Goal: Task Accomplishment & Management: Manage account settings

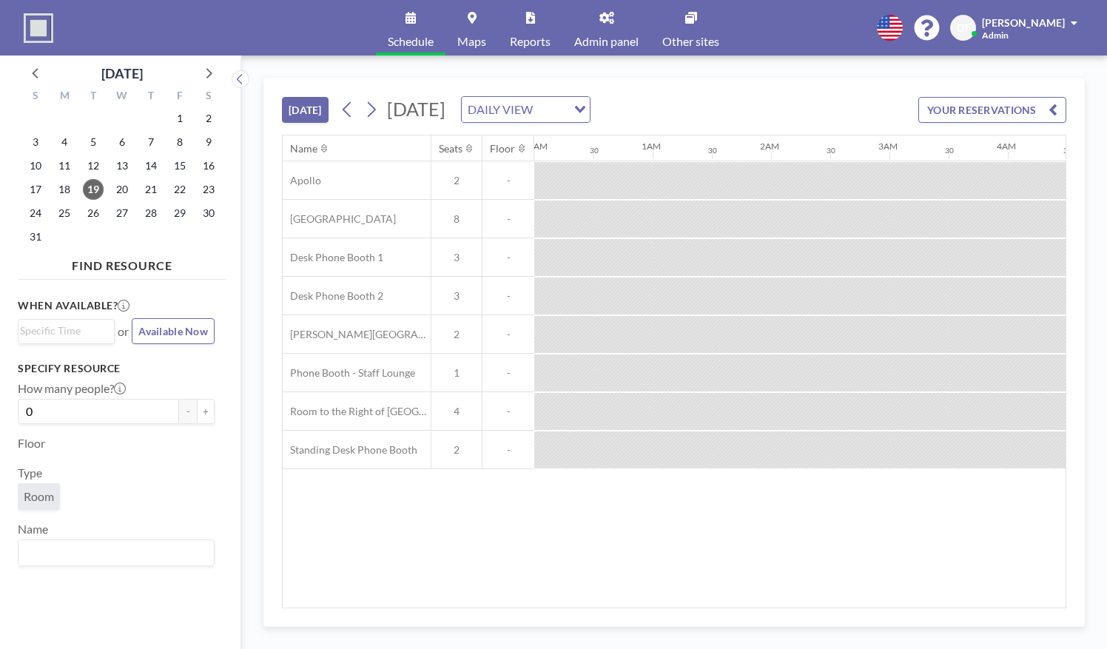
scroll to position [0, 1400]
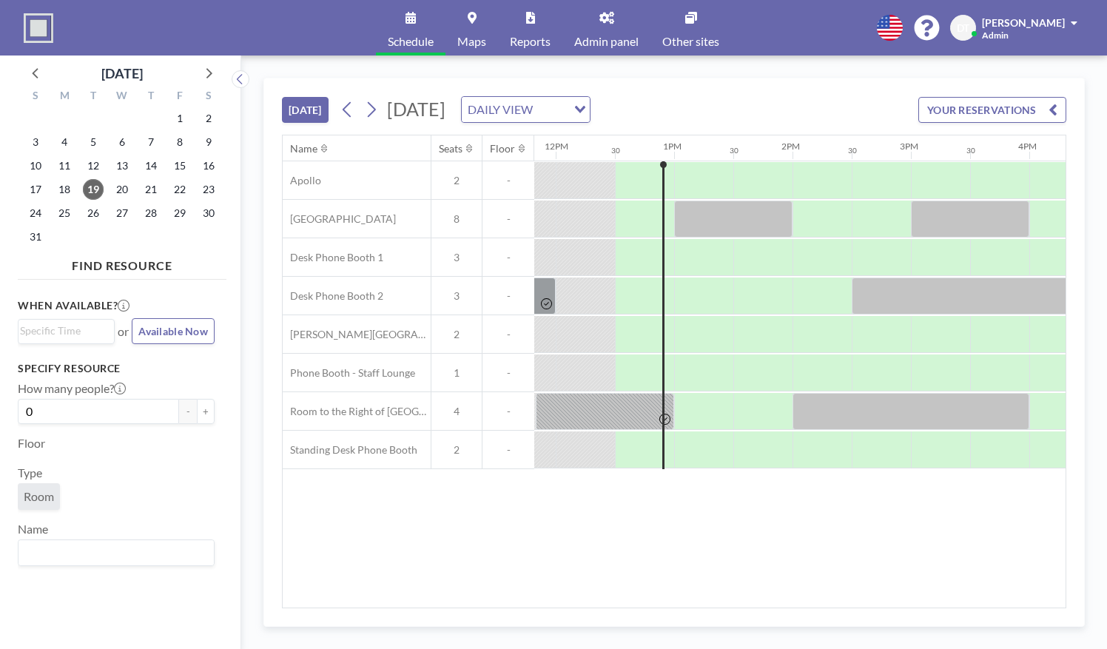
click at [714, 201] on div at bounding box center [733, 219] width 118 height 37
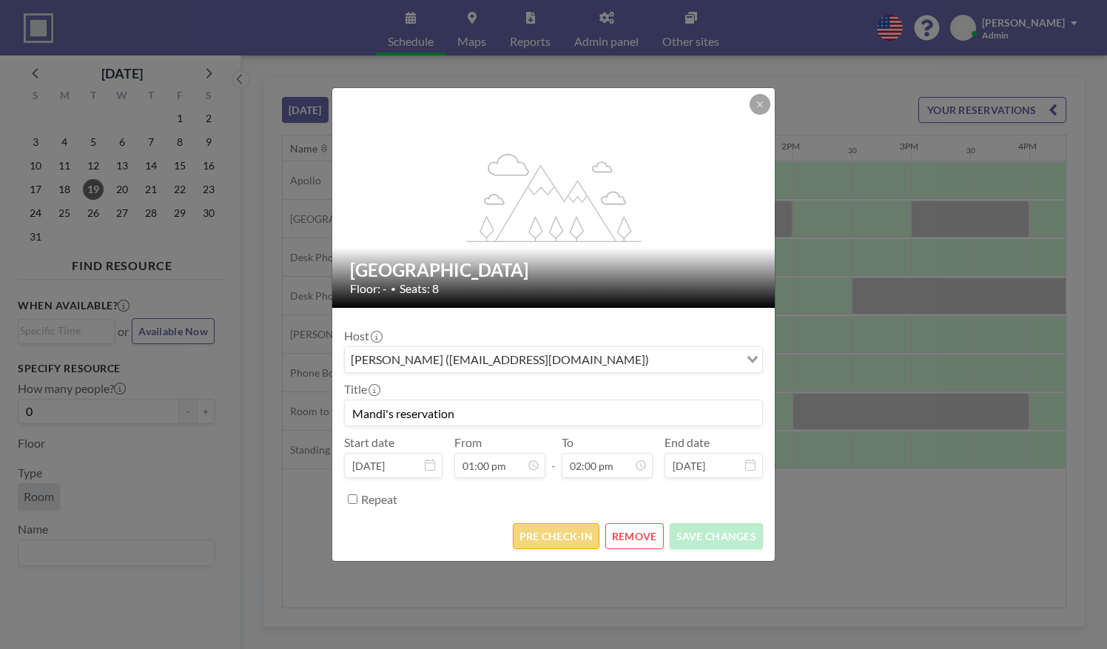
scroll to position [738, 0]
click at [537, 534] on button "PRE CHECK-IN" at bounding box center [556, 536] width 87 height 26
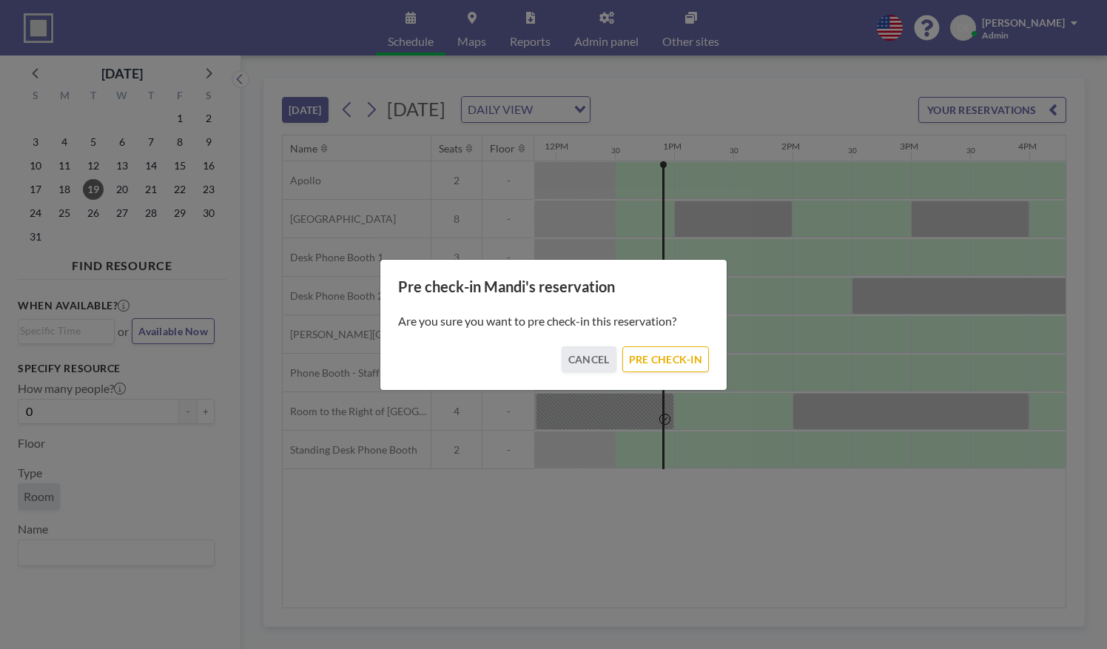
click at [671, 373] on div "Pre check-in Mandi's reservation Are you sure you want to pre check-in this res…" at bounding box center [554, 325] width 348 height 132
click at [665, 351] on button "PRE CHECK-IN" at bounding box center [666, 359] width 87 height 26
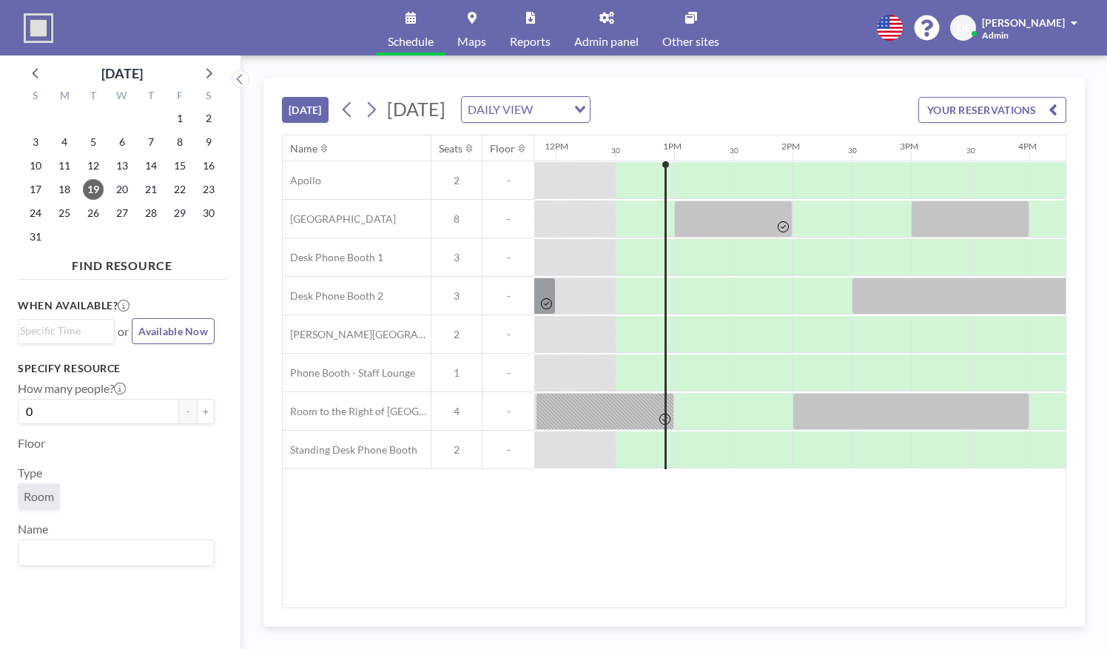
click at [466, 21] on link "Maps" at bounding box center [472, 28] width 53 height 56
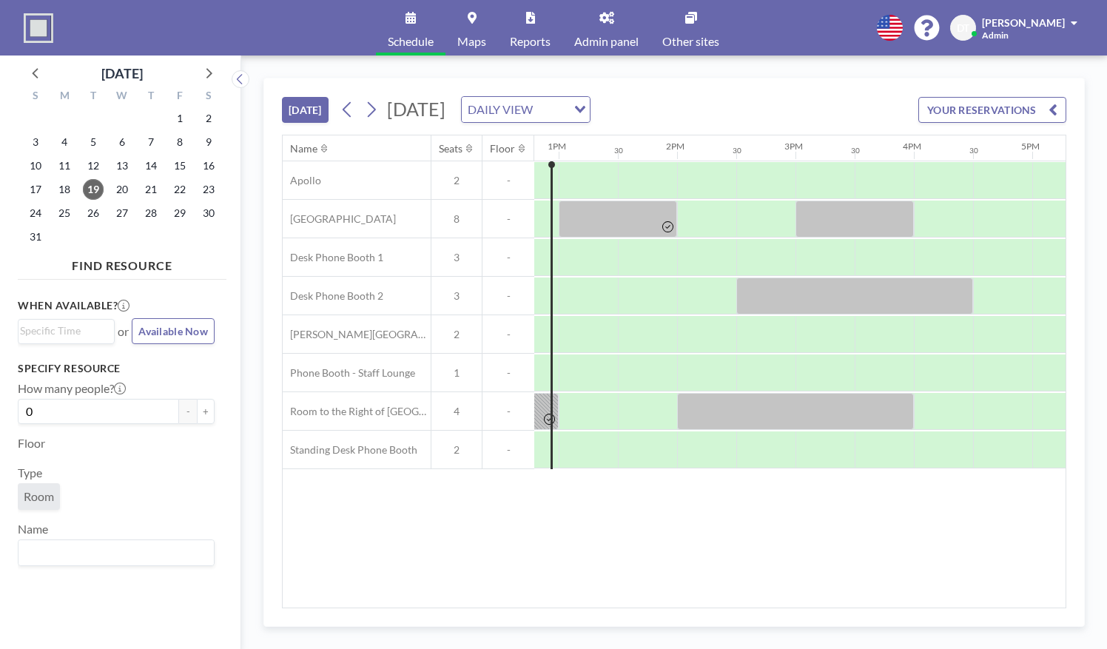
scroll to position [0, 1529]
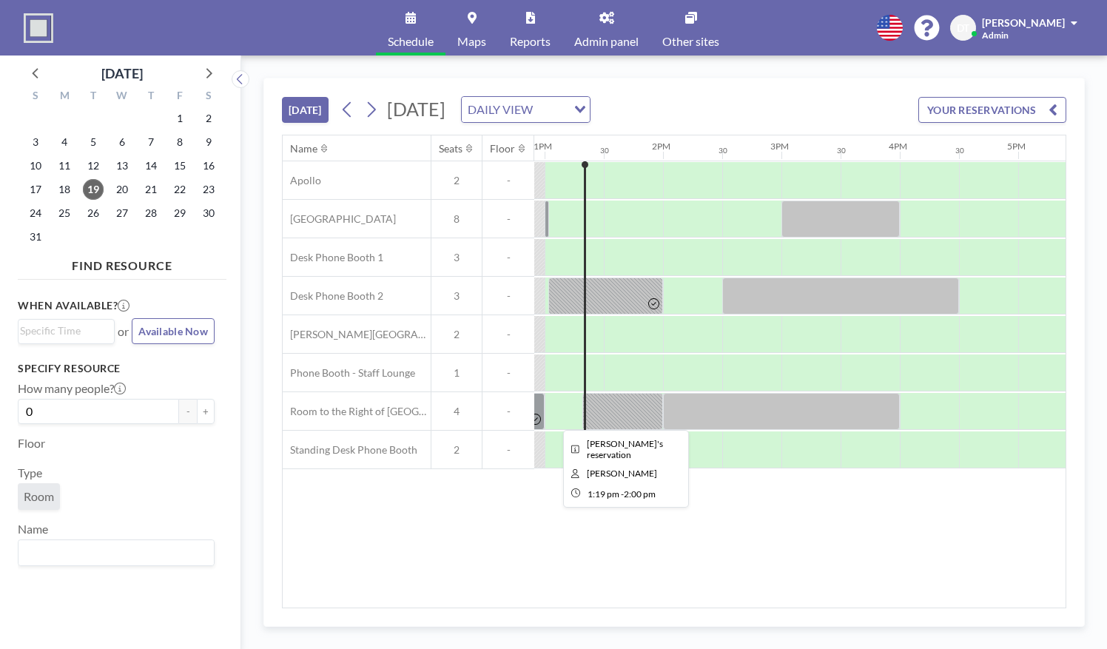
click at [620, 398] on div at bounding box center [623, 411] width 81 height 37
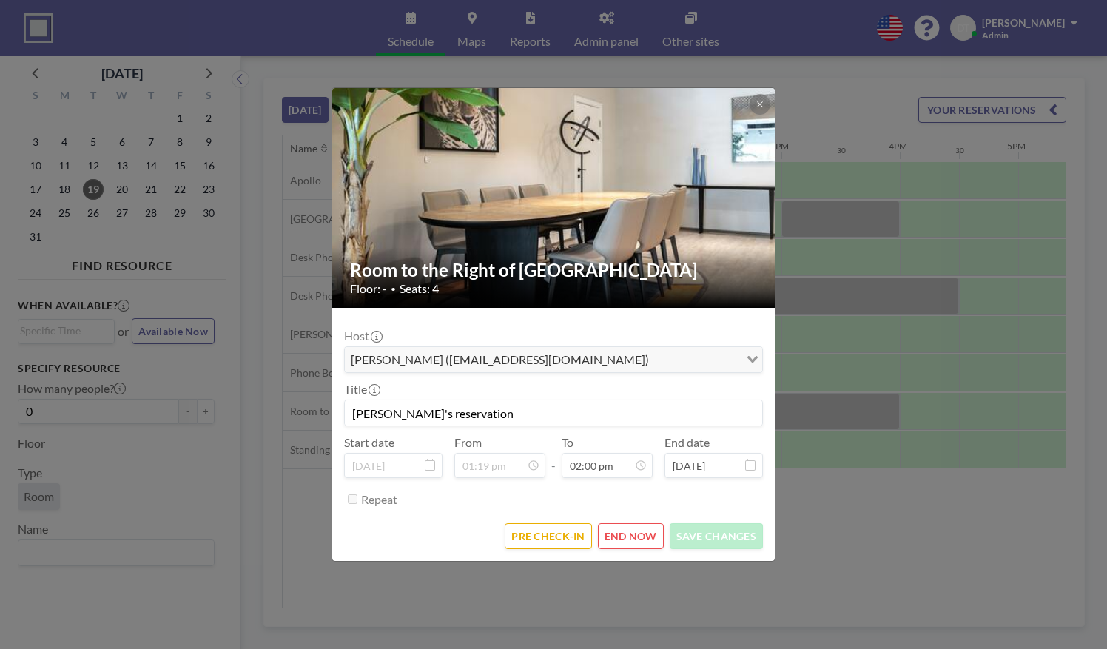
scroll to position [738, 0]
click at [534, 536] on button "PRE CHECK-IN" at bounding box center [548, 536] width 87 height 26
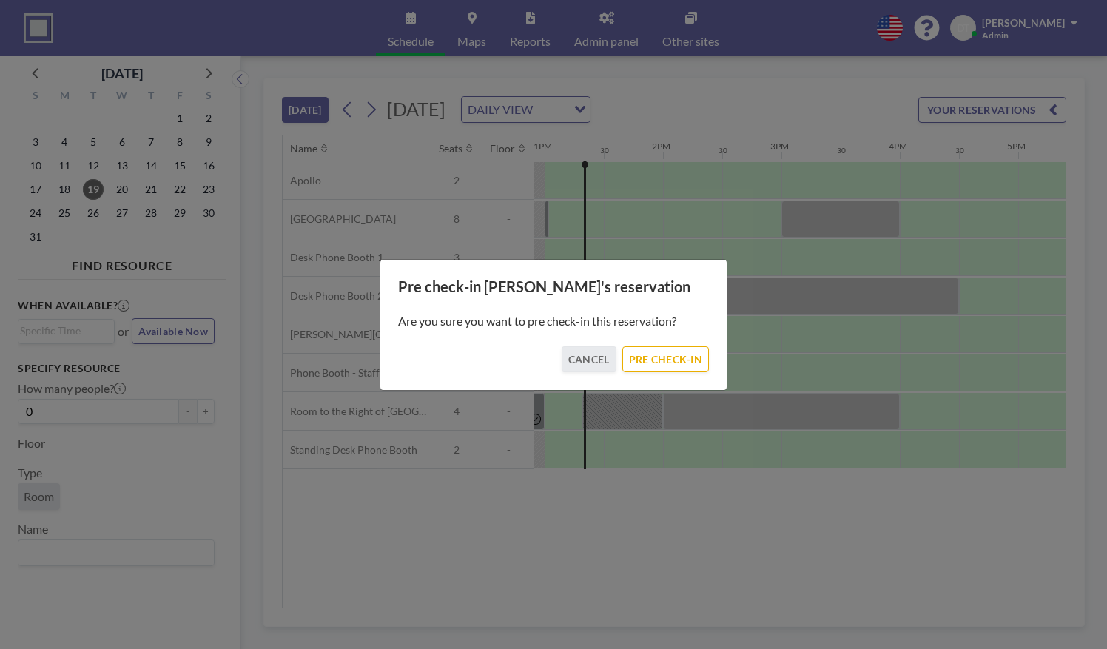
click at [688, 335] on div "Are you sure you want to pre check-in this reservation?" at bounding box center [553, 321] width 311 height 50
click at [668, 352] on button "PRE CHECK-IN" at bounding box center [666, 359] width 87 height 26
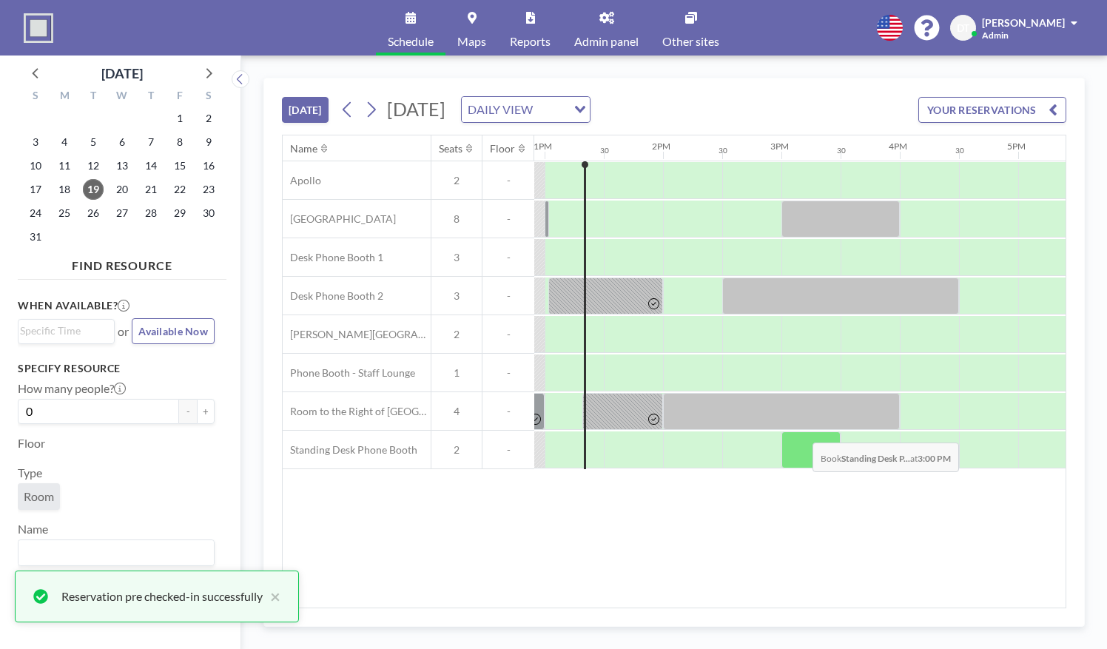
click at [792, 403] on div at bounding box center [781, 411] width 237 height 37
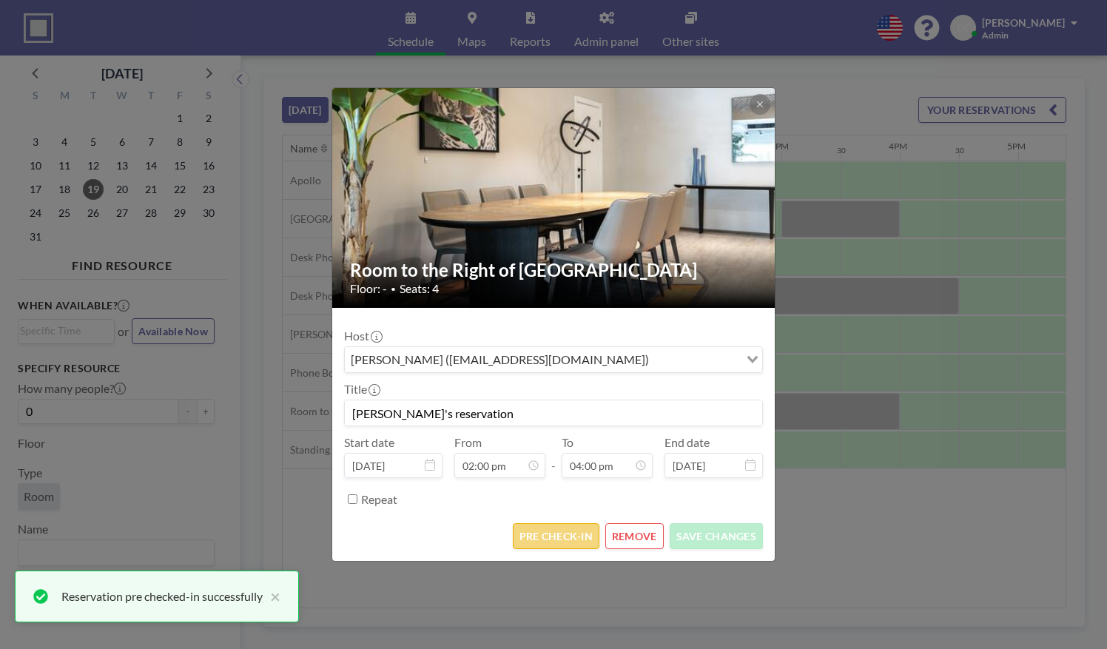
click at [580, 532] on button "PRE CHECK-IN" at bounding box center [556, 536] width 87 height 26
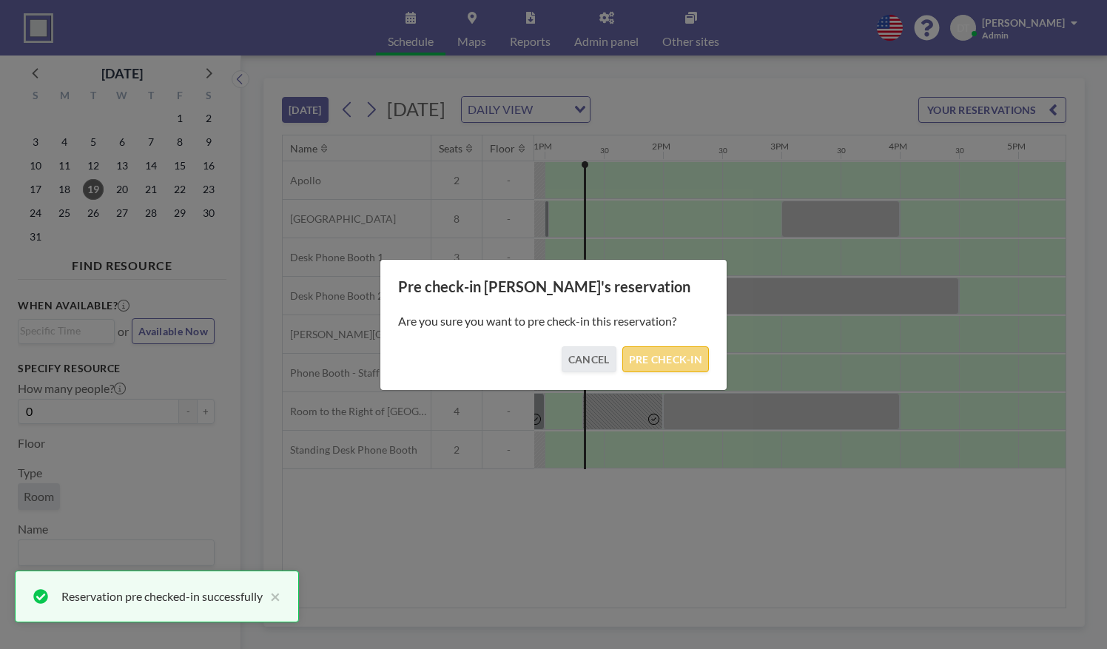
click at [674, 361] on button "PRE CHECK-IN" at bounding box center [666, 359] width 87 height 26
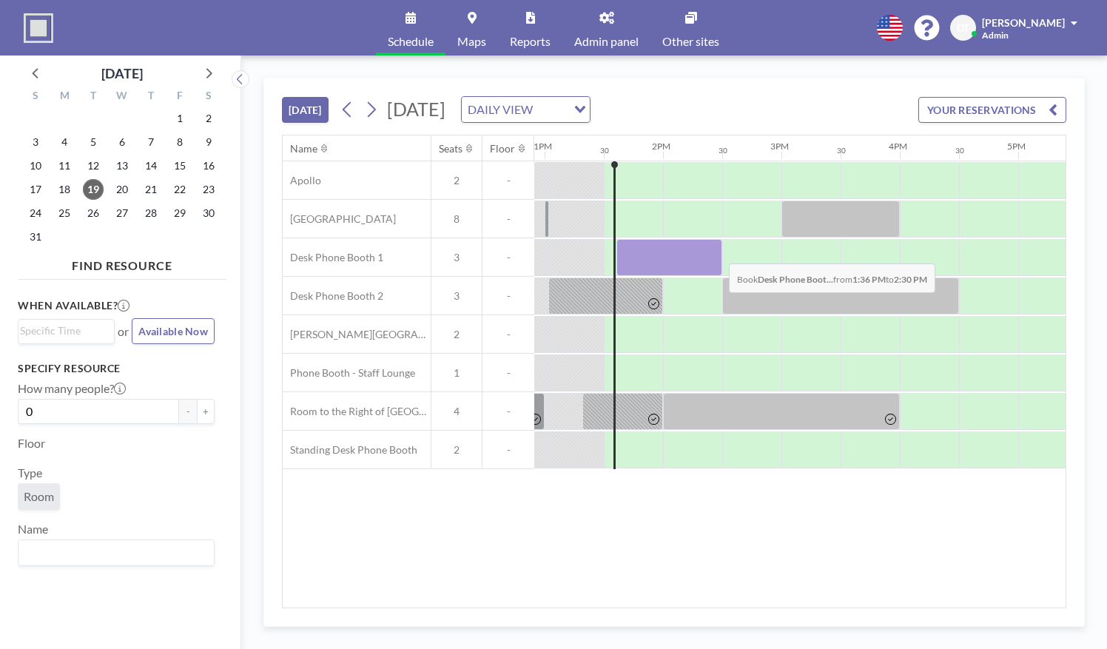
drag, startPoint x: 617, startPoint y: 246, endPoint x: 717, endPoint y: 252, distance: 99.4
click at [717, 252] on div at bounding box center [670, 257] width 106 height 37
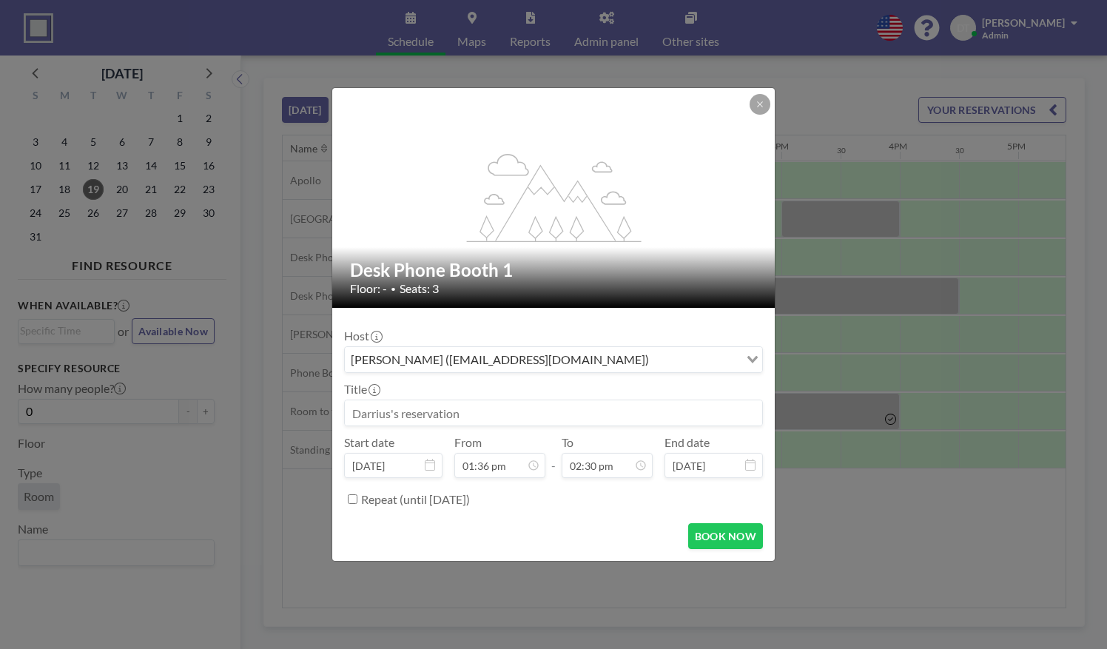
click at [446, 407] on input at bounding box center [554, 412] width 418 height 25
type input "Esthefany's meeting"
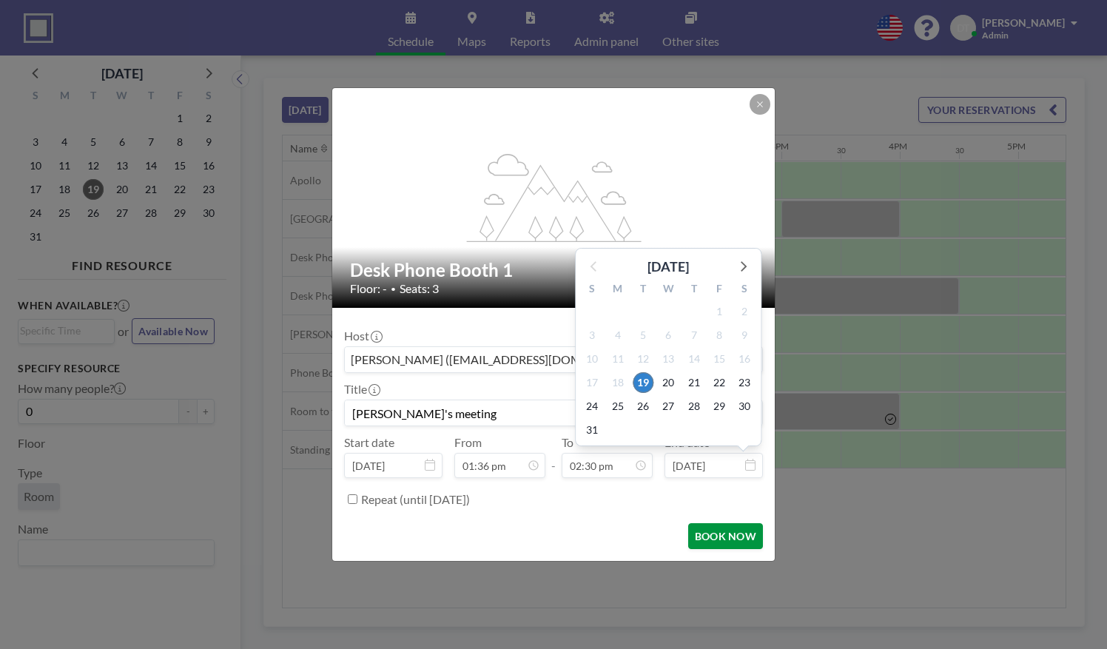
scroll to position [764, 0]
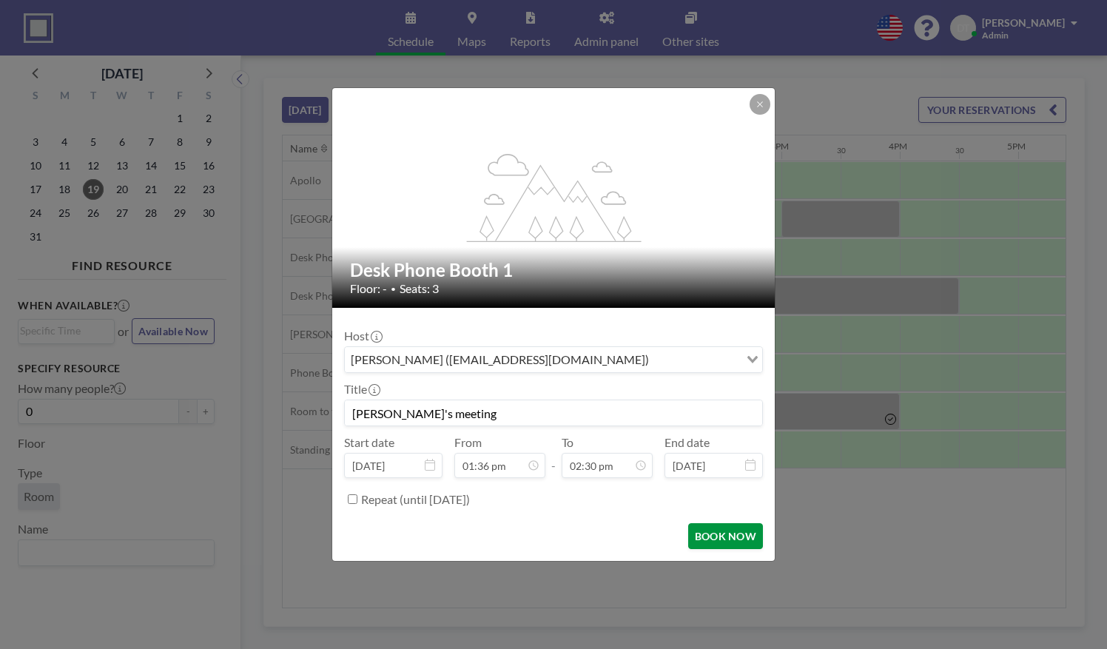
click at [723, 532] on button "BOOK NOW" at bounding box center [725, 536] width 75 height 26
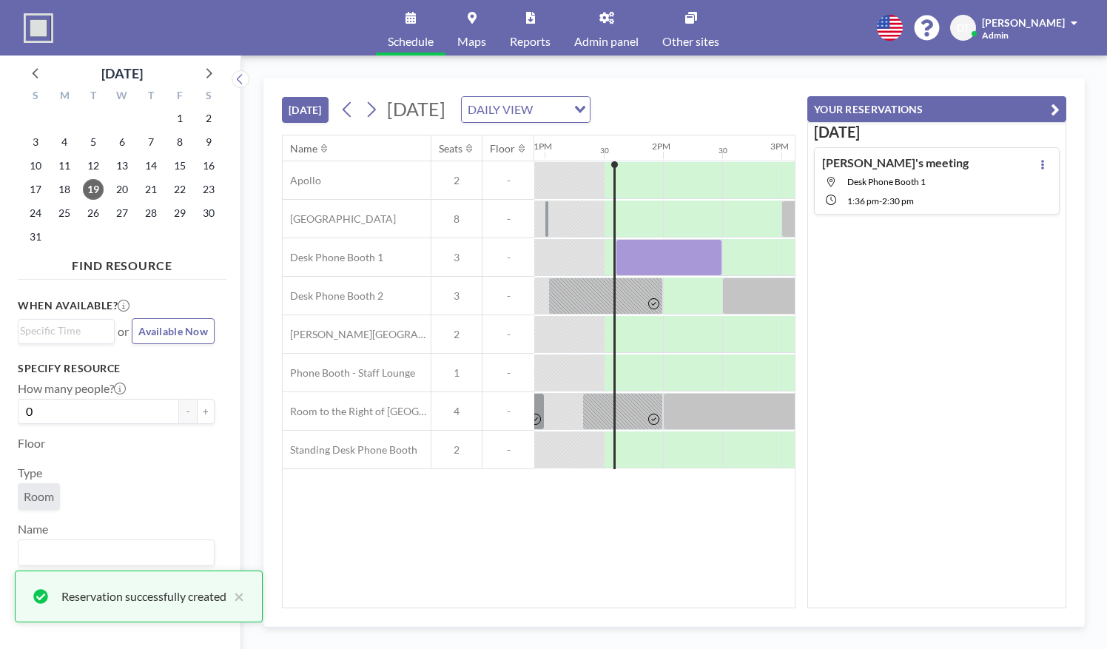
scroll to position [0, 0]
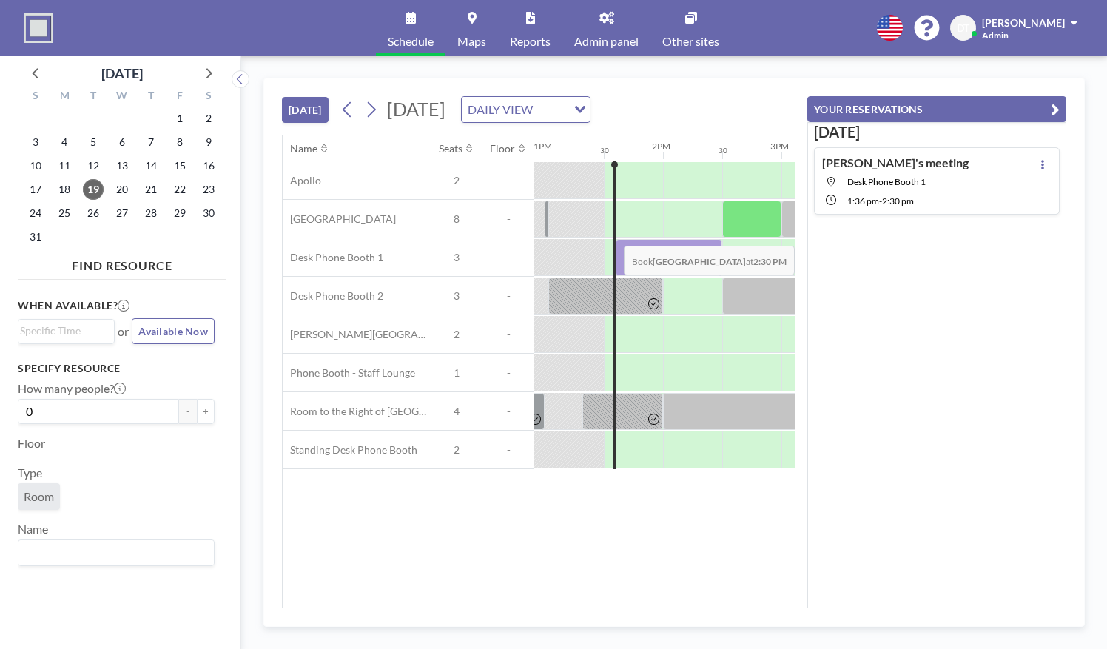
click at [714, 250] on div at bounding box center [669, 257] width 107 height 37
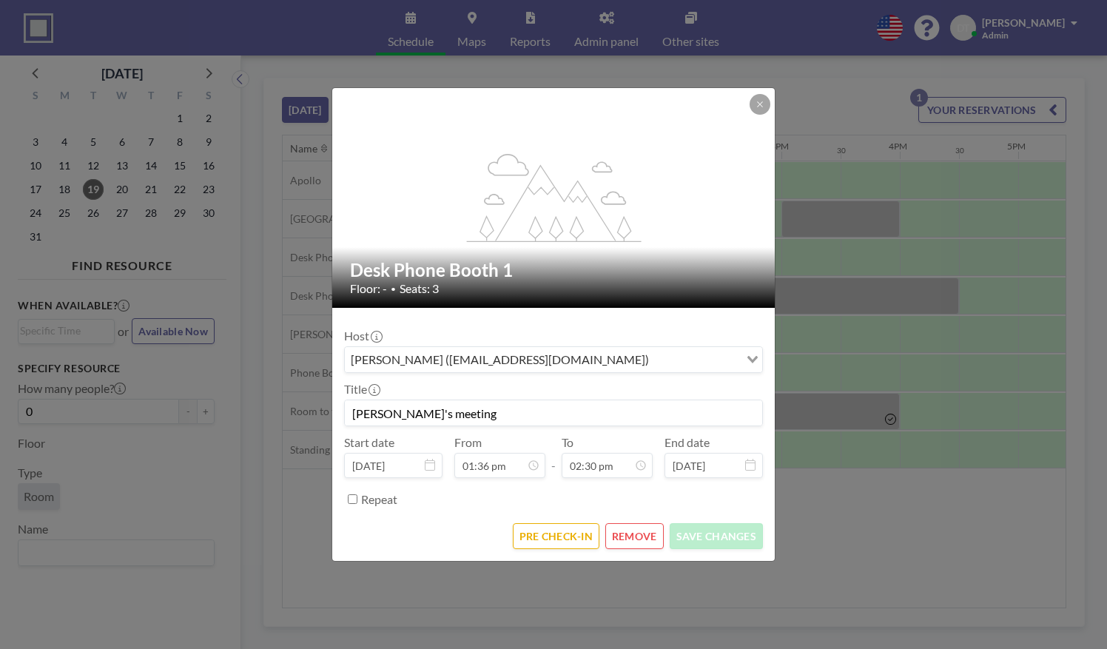
scroll to position [764, 0]
click at [568, 522] on form "Host Darrius Thompson (dthompson@bottomline.org) Loading... Title Esthefany's m…" at bounding box center [553, 434] width 443 height 253
click at [560, 532] on button "PRE CHECK-IN" at bounding box center [556, 536] width 87 height 26
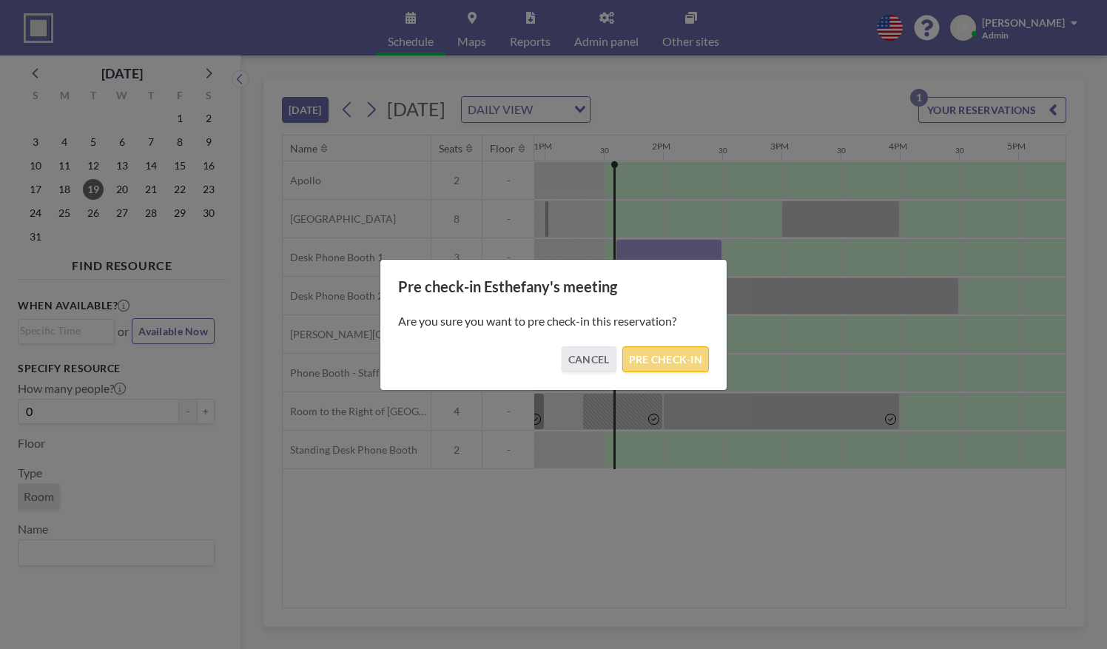
click at [647, 368] on button "PRE CHECK-IN" at bounding box center [666, 359] width 87 height 26
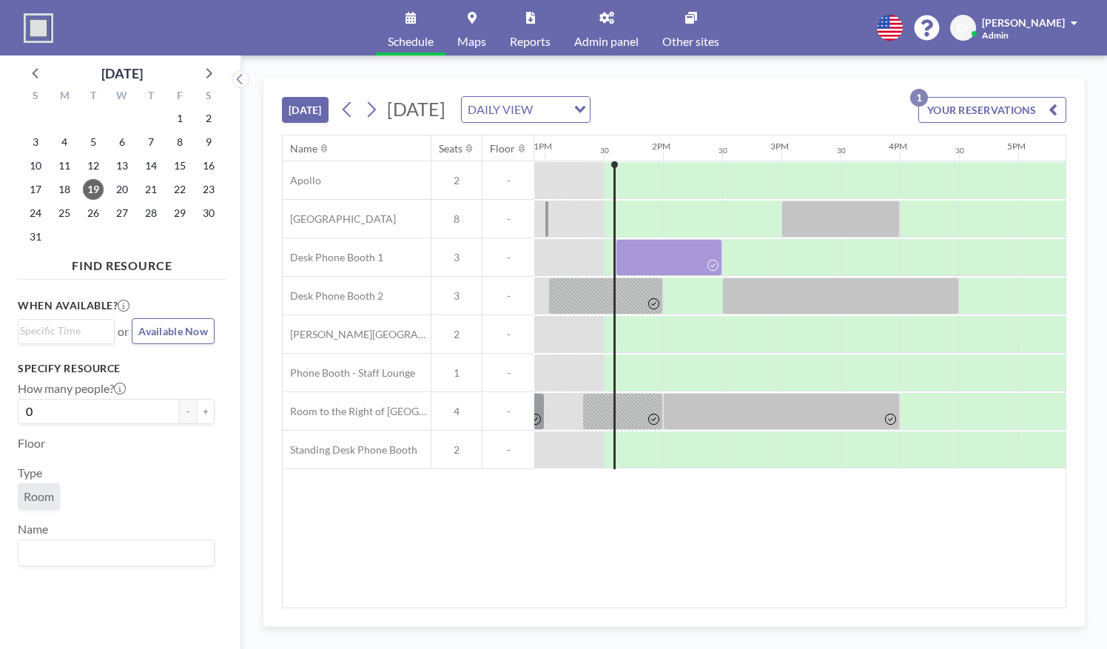
click at [583, 562] on div "Name Seats Floor 12AM 30 1AM 30 2AM 30 3AM 30 4AM 30 5AM 30 6AM 30 7AM 30 8AM 3…" at bounding box center [674, 371] width 783 height 472
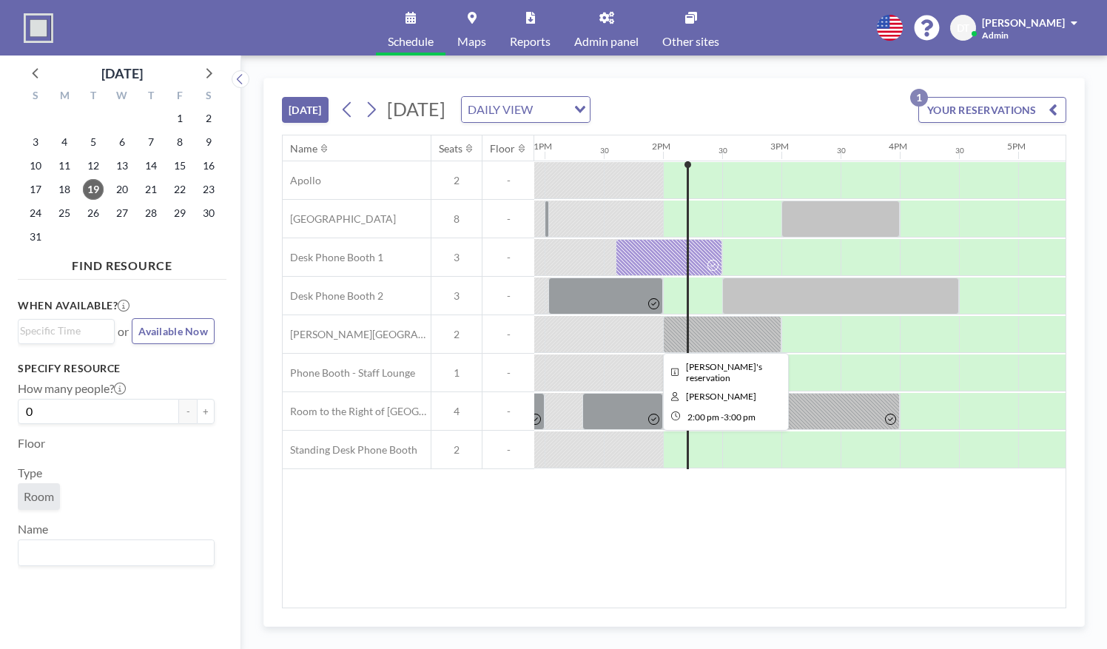
click at [713, 326] on div at bounding box center [722, 334] width 118 height 37
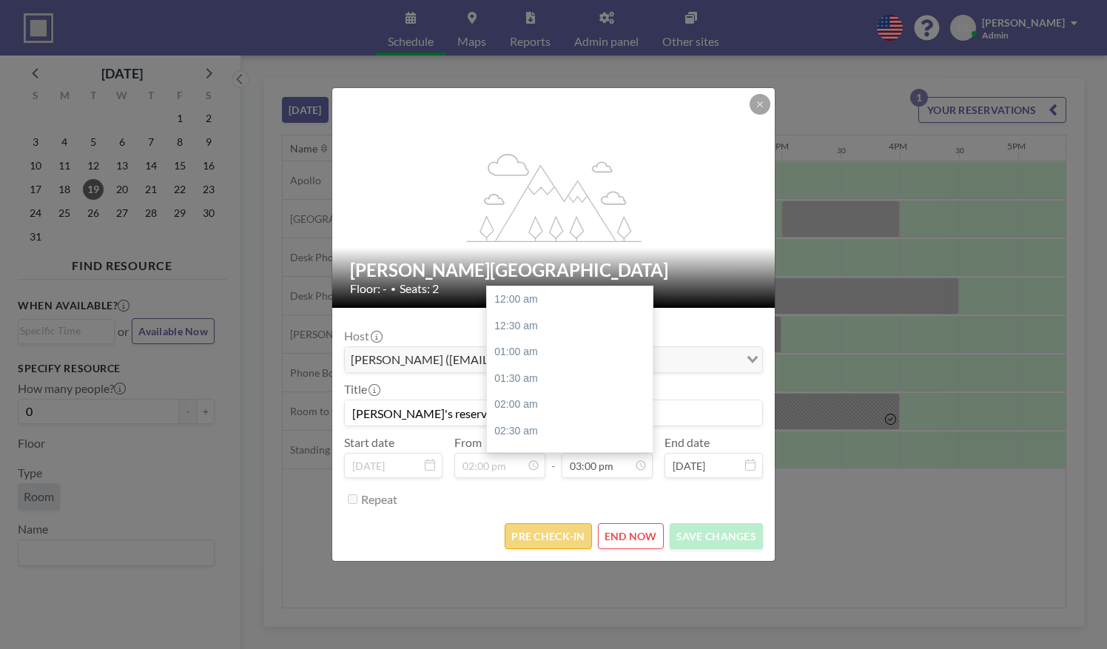
scroll to position [791, 0]
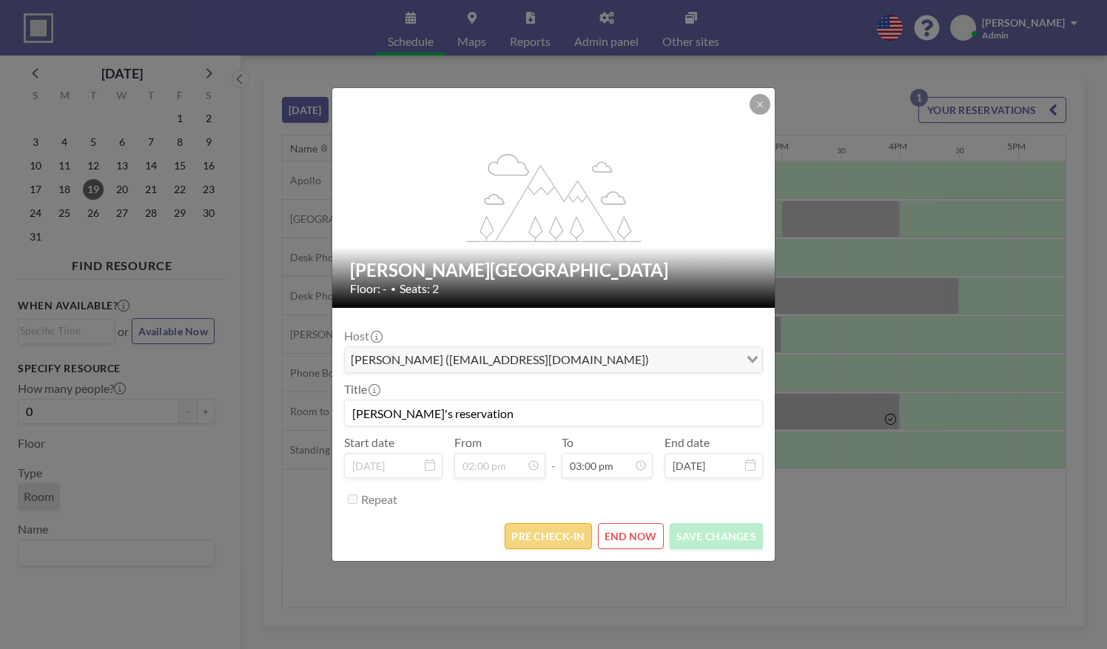
click at [552, 536] on button "PRE CHECK-IN" at bounding box center [548, 536] width 87 height 26
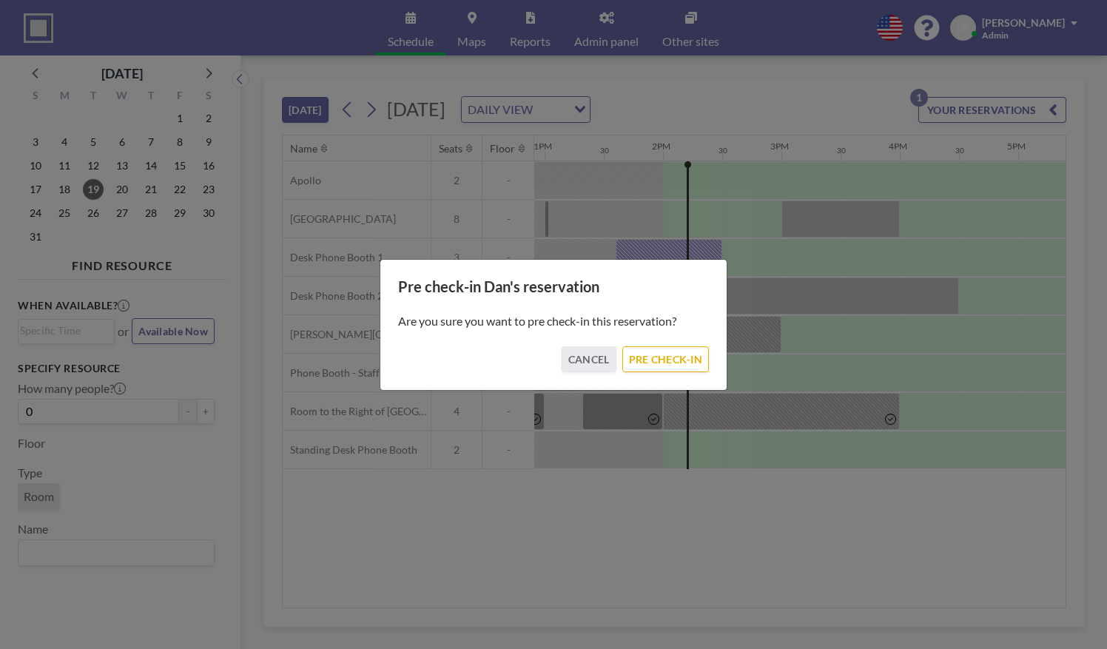
click at [660, 373] on div "Pre check-in Dan's reservation Are you sure you want to pre check-in this reser…" at bounding box center [554, 325] width 348 height 132
click at [649, 364] on button "PRE CHECK-IN" at bounding box center [666, 359] width 87 height 26
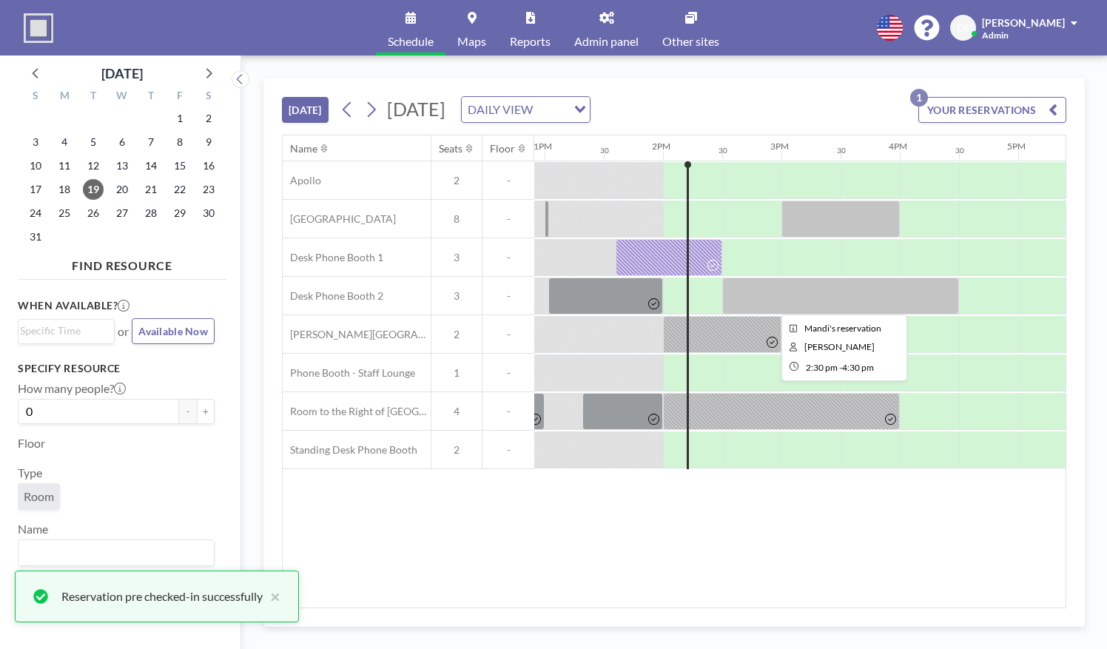
click at [753, 284] on div at bounding box center [841, 296] width 237 height 37
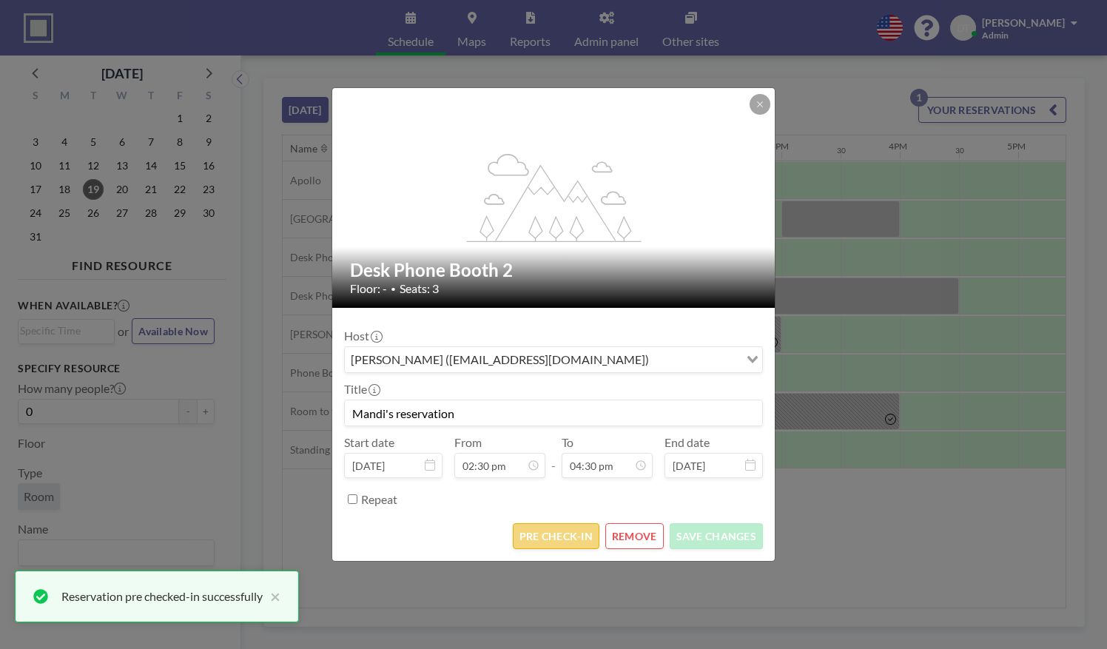
scroll to position [870, 0]
click at [560, 537] on button "PRE CHECK-IN" at bounding box center [556, 536] width 87 height 26
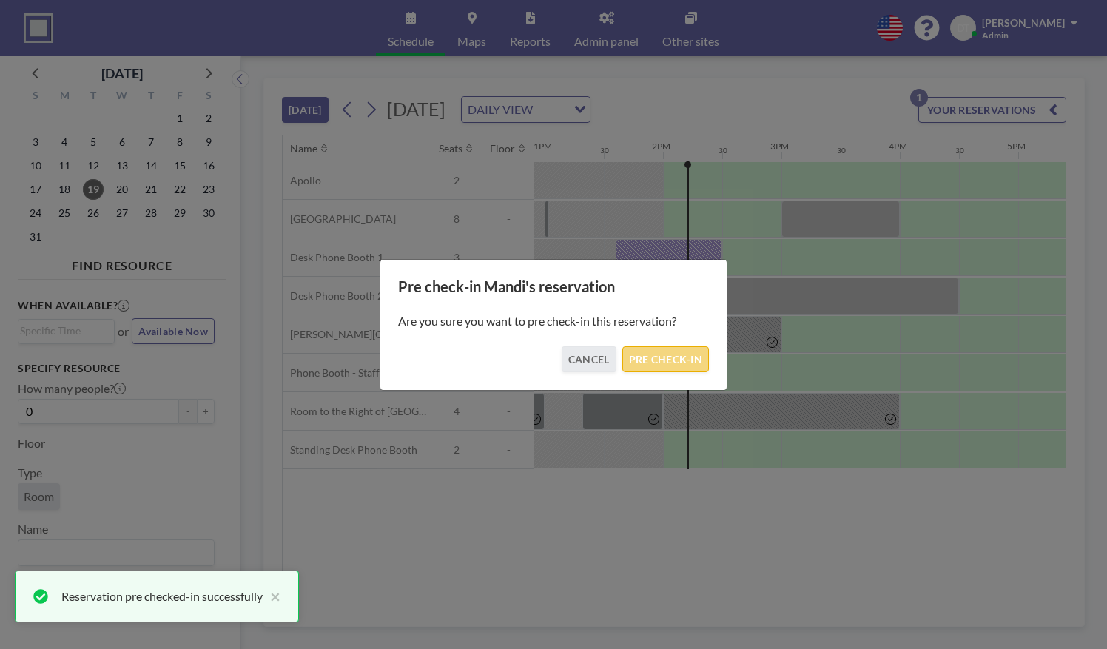
click at [647, 369] on button "PRE CHECK-IN" at bounding box center [666, 359] width 87 height 26
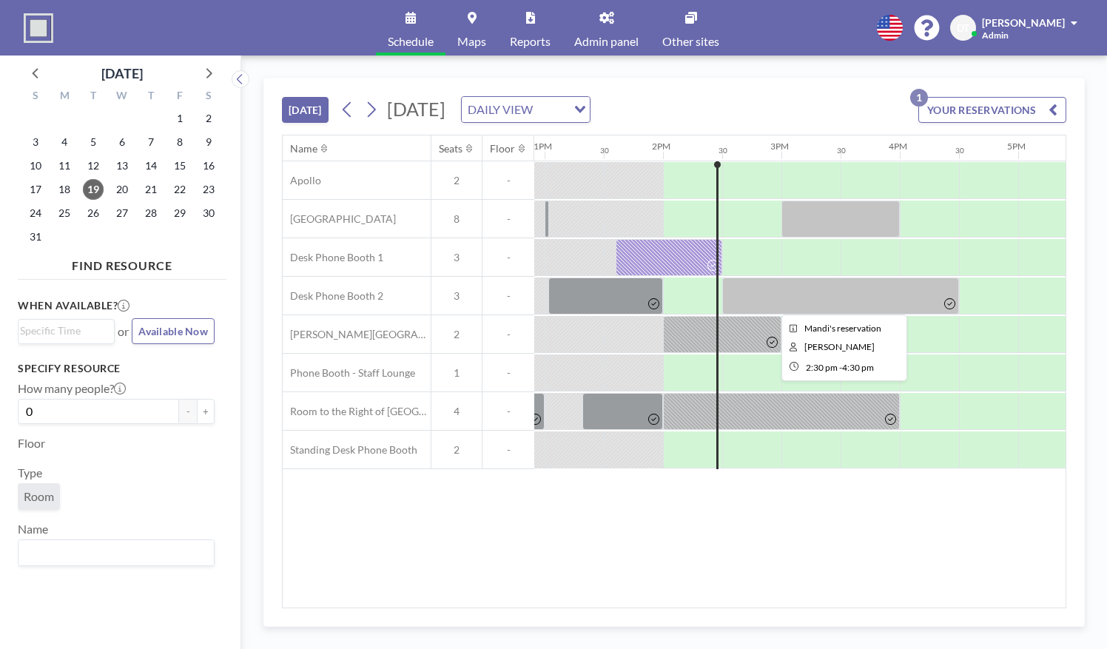
click at [825, 304] on div at bounding box center [841, 296] width 237 height 37
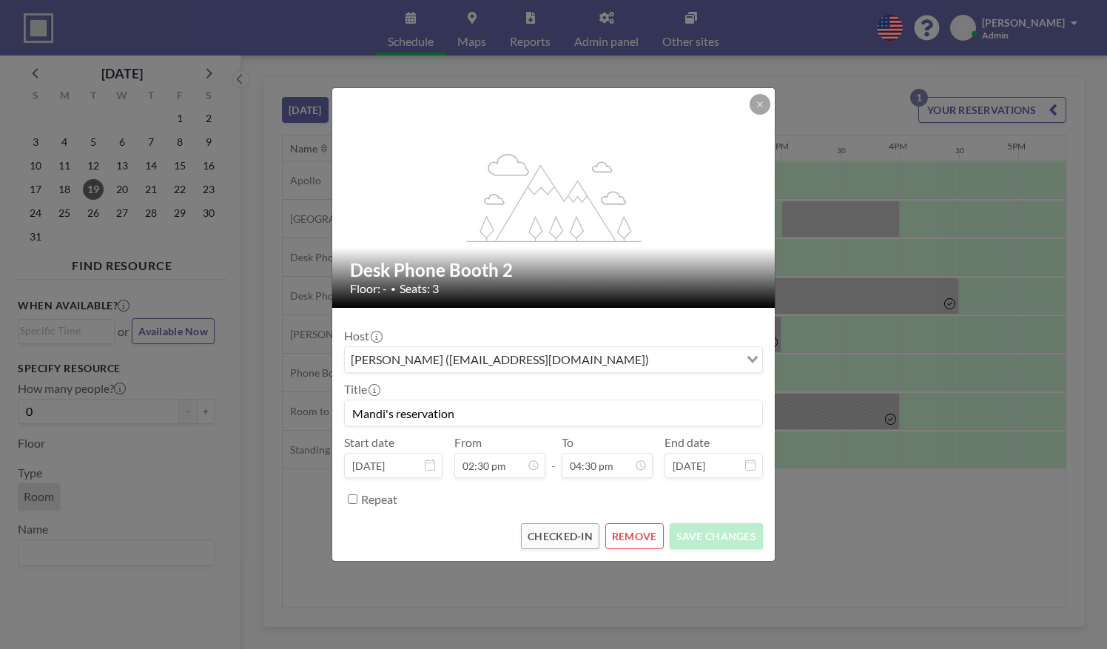
click at [874, 473] on div "flex-grow: 1.2; Desk Phone Booth 2 Floor: - • Seats: 3 Host Mandi Morales (mmor…" at bounding box center [553, 324] width 1107 height 649
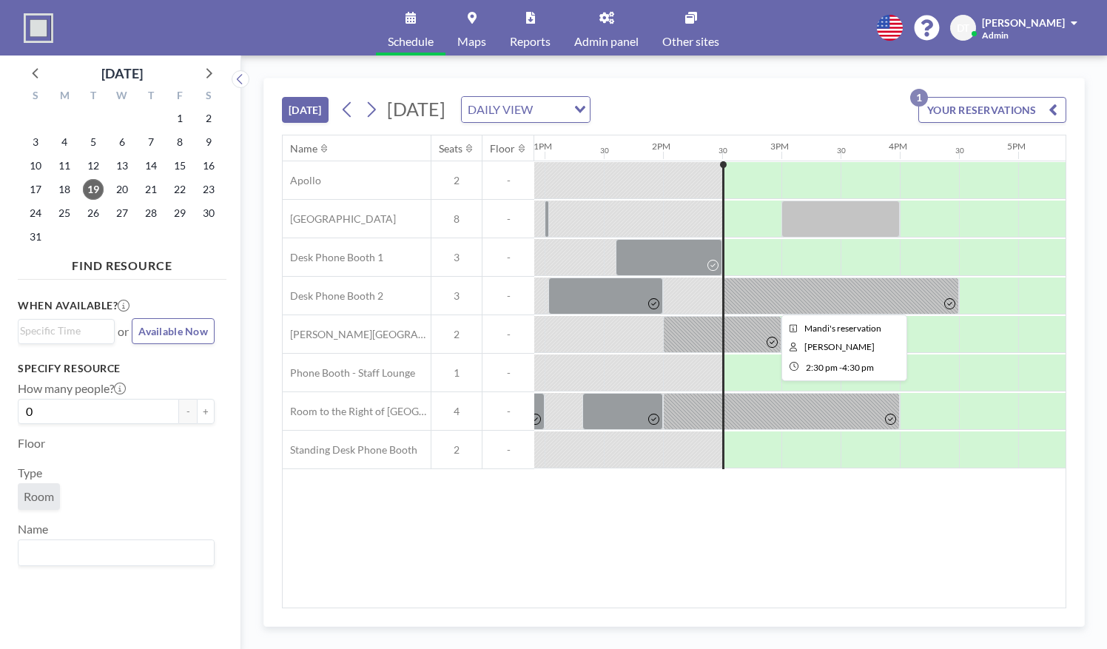
click at [858, 309] on div at bounding box center [841, 296] width 237 height 37
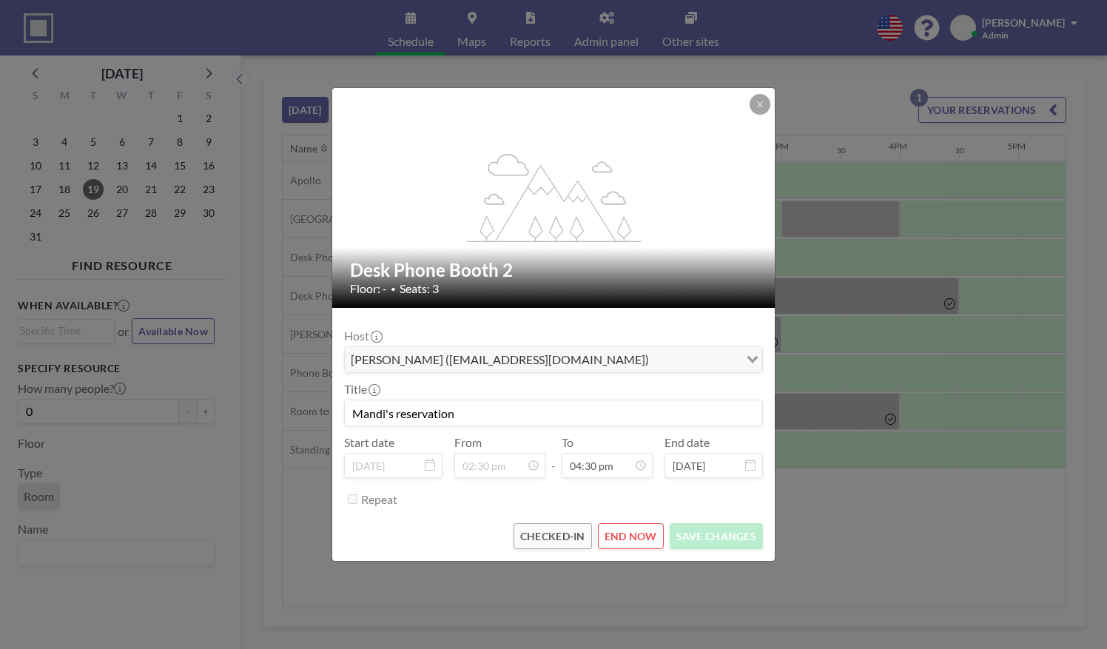
click at [887, 533] on div "flex-grow: 1.2; Desk Phone Booth 2 Floor: - • Seats: 3 Host Mandi Morales (mmor…" at bounding box center [553, 324] width 1107 height 649
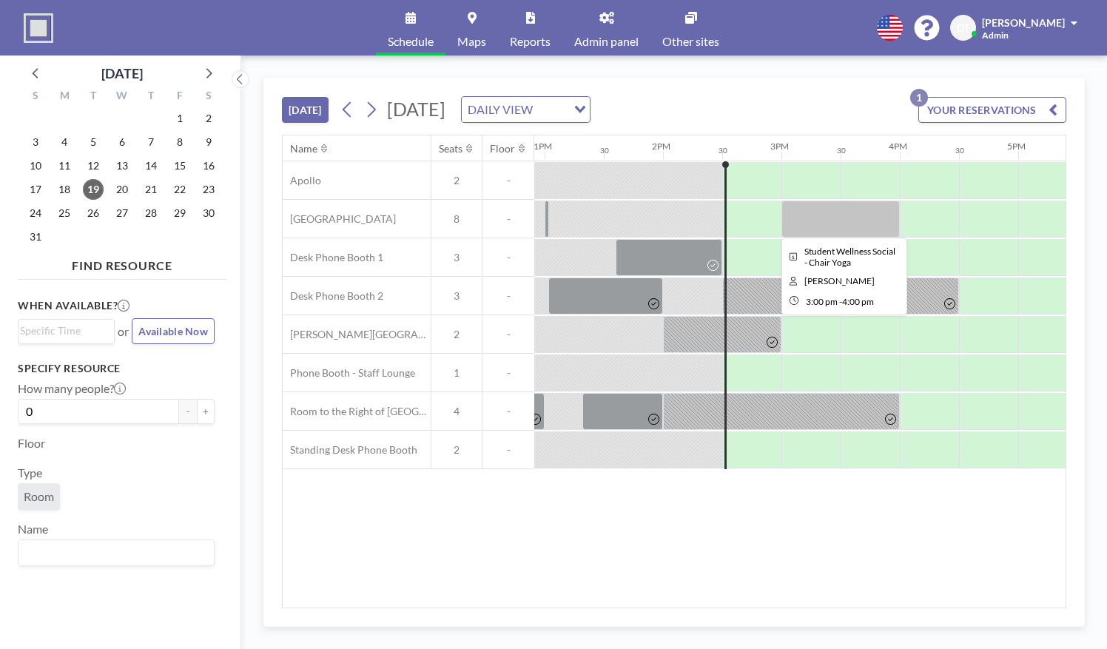
click at [797, 213] on div at bounding box center [841, 219] width 118 height 37
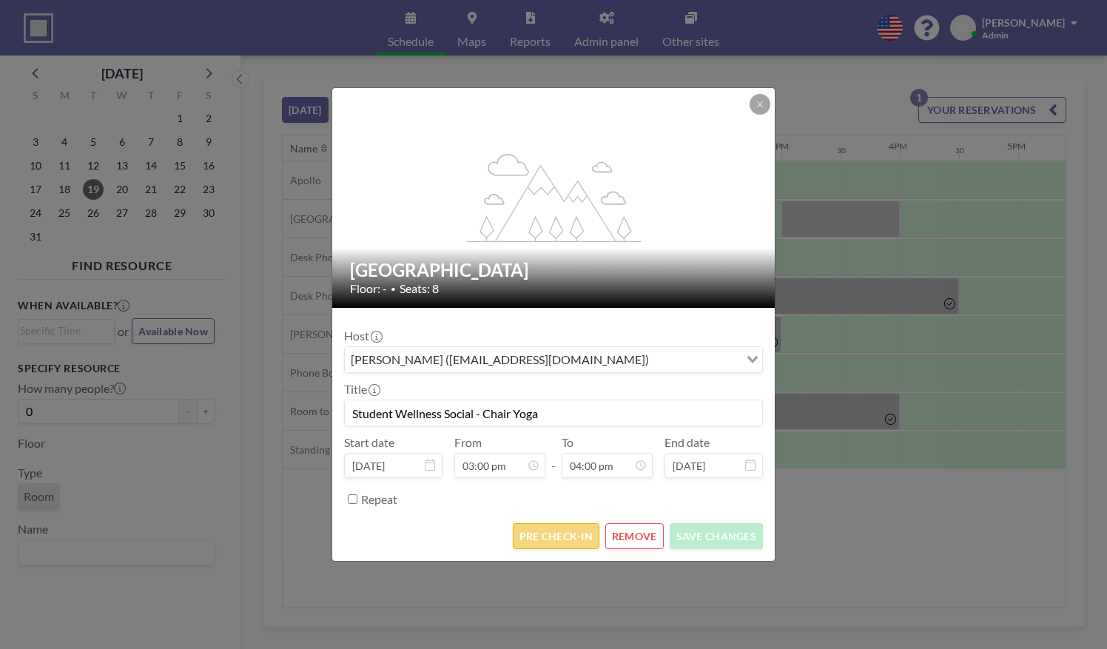
scroll to position [843, 0]
click at [542, 534] on button "PRE CHECK-IN" at bounding box center [556, 536] width 87 height 26
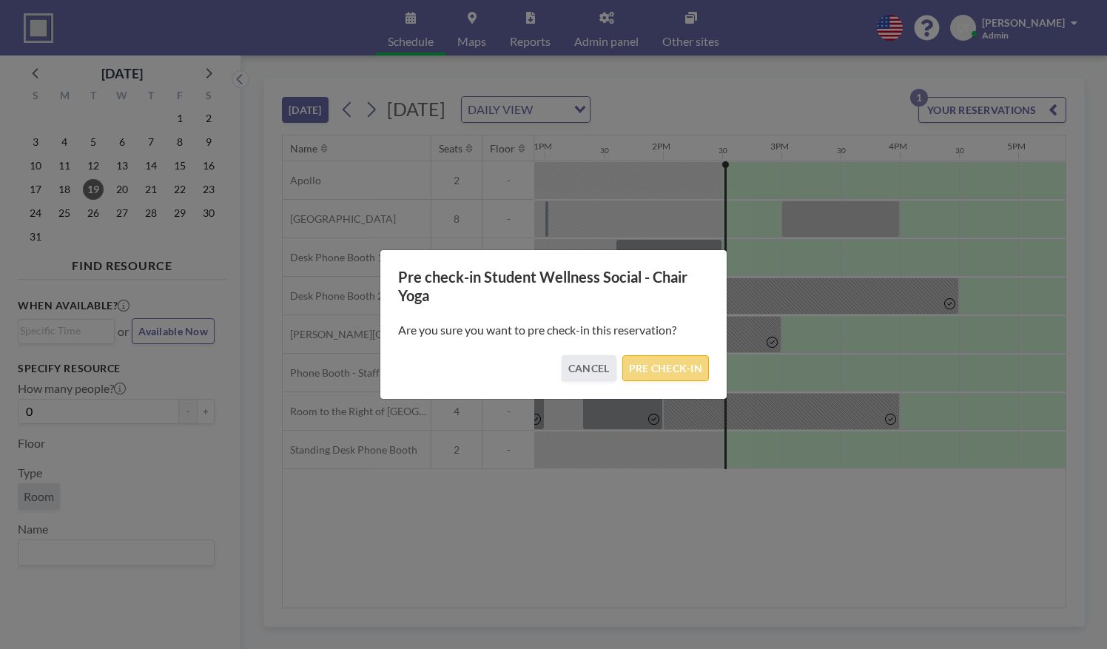
click at [653, 370] on button "PRE CHECK-IN" at bounding box center [666, 368] width 87 height 26
